Goal: Transaction & Acquisition: Purchase product/service

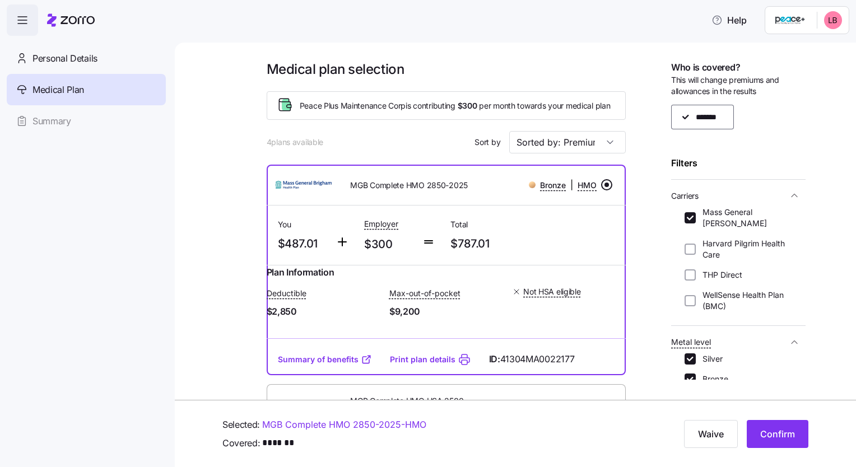
scroll to position [2, 0]
click at [603, 191] on input "radio" at bounding box center [606, 184] width 11 height 11
click at [601, 189] on input "radio" at bounding box center [606, 184] width 11 height 11
click at [780, 434] on span "Confirm" at bounding box center [778, 434] width 35 height 13
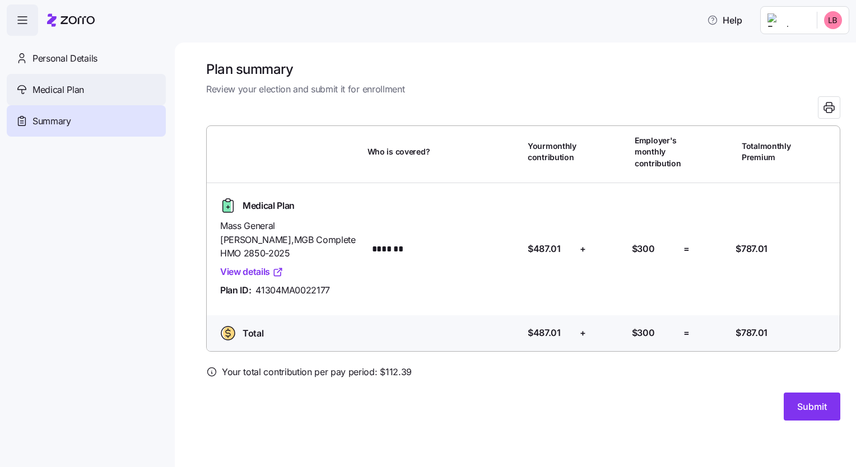
click at [44, 93] on span "Medical Plan" at bounding box center [59, 90] width 52 height 14
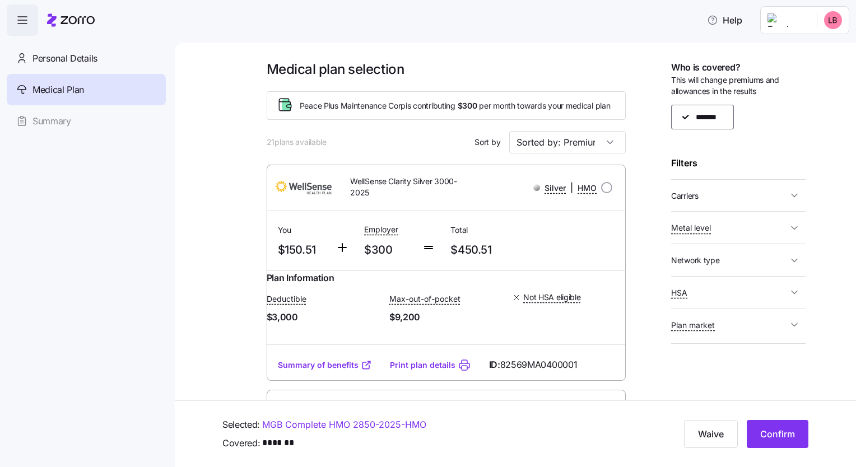
click at [794, 196] on icon "button" at bounding box center [795, 195] width 6 height 3
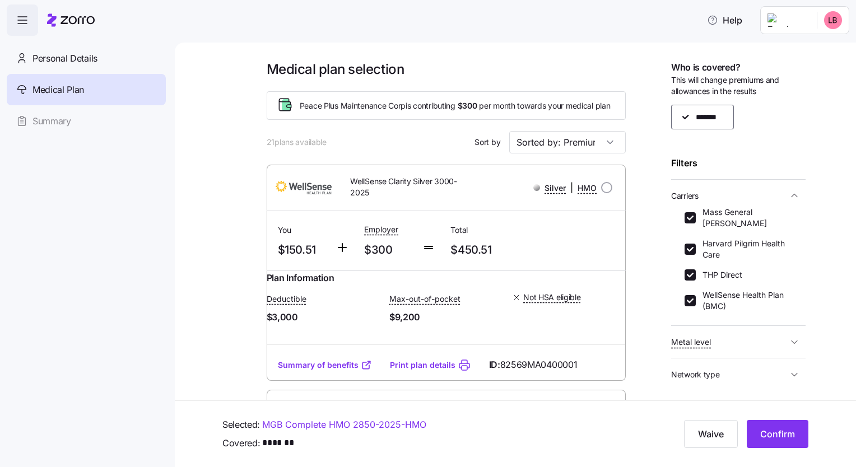
click at [692, 212] on div "Mass General [PERSON_NAME]" at bounding box center [739, 218] width 108 height 22
click at [693, 248] on input "Harvard Pilgrim Health Care" at bounding box center [690, 249] width 11 height 11
checkbox input "false"
click at [688, 214] on input "Mass General [PERSON_NAME]" at bounding box center [690, 217] width 11 height 11
checkbox input "false"
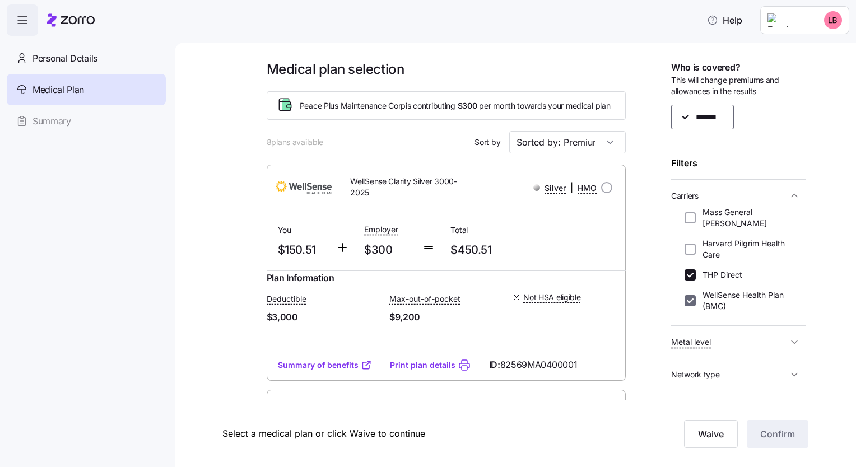
click at [693, 299] on input "WellSense Health Plan (BMC)" at bounding box center [690, 300] width 11 height 11
checkbox input "false"
